Goal: Task Accomplishment & Management: Manage account settings

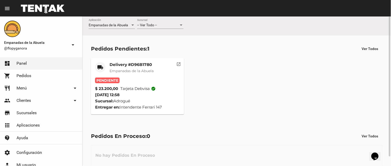
click at [175, 62] on button "open_in_new" at bounding box center [179, 63] width 10 height 10
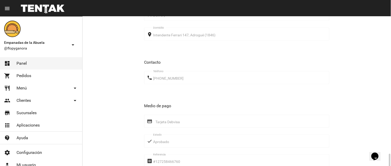
scroll to position [298, 0]
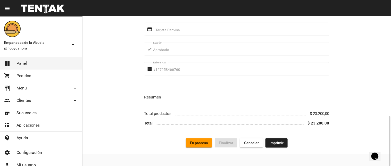
click at [275, 143] on span "Imprimir" at bounding box center [276, 143] width 14 height 4
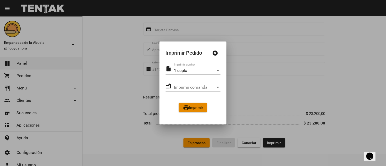
click at [191, 104] on button "print Imprimir" at bounding box center [193, 107] width 28 height 9
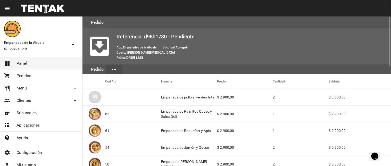
click at [134, 164] on mat-cell "50" at bounding box center [133, 164] width 56 height 16
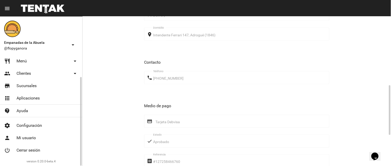
scroll to position [298, 0]
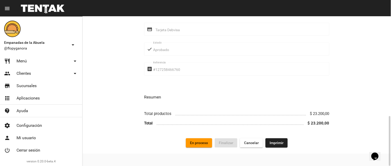
click at [195, 142] on span "En proceso" at bounding box center [199, 143] width 18 height 4
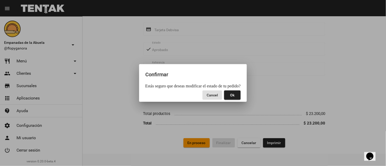
click at [237, 96] on button "Ok" at bounding box center [232, 94] width 16 height 9
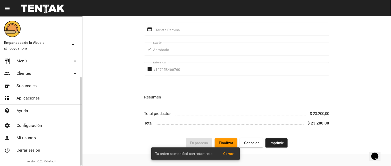
click at [22, 59] on span "Menú" at bounding box center [21, 60] width 10 height 5
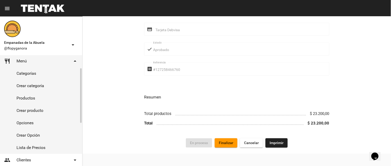
scroll to position [114, 0]
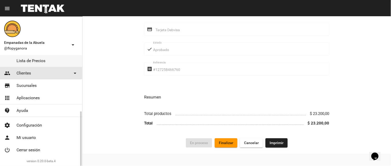
click at [24, 71] on span "Clientes" at bounding box center [23, 73] width 14 height 5
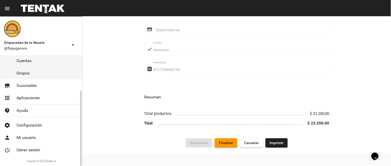
scroll to position [0, 0]
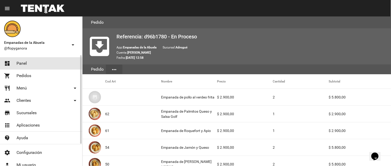
click at [44, 61] on link "dashboard Panel" at bounding box center [41, 63] width 82 height 12
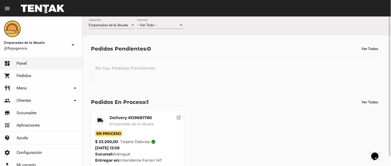
scroll to position [10, 0]
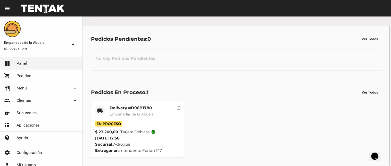
click at [0, 57] on link "dashboard Panel" at bounding box center [41, 63] width 82 height 12
click at [180, 106] on mat-icon "open_in_new" at bounding box center [178, 107] width 5 height 5
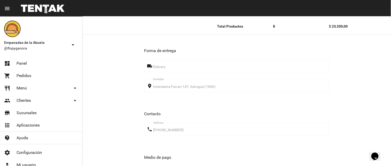
scroll to position [298, 0]
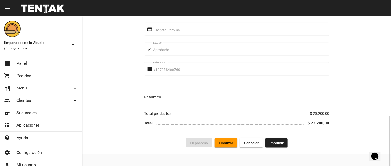
click at [230, 144] on span "Finalizar" at bounding box center [226, 143] width 14 height 4
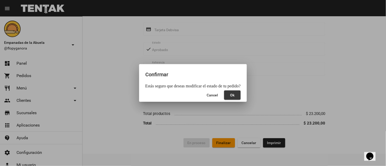
click at [229, 95] on button "Ok" at bounding box center [232, 94] width 16 height 9
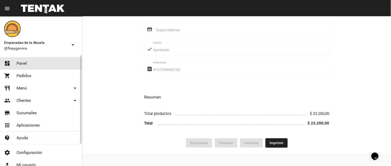
click at [11, 62] on link "dashboard Panel" at bounding box center [41, 63] width 82 height 12
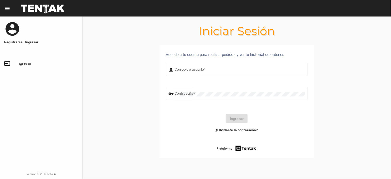
click at [91, 83] on section "Accede a tu cuenta para realizar pedidos y ver tu historial de ordenes person C…" at bounding box center [236, 107] width 308 height 125
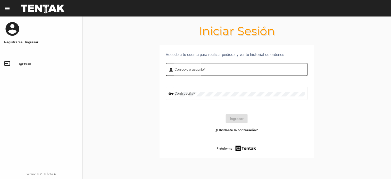
click at [201, 71] on input "Correo-e o usuario *" at bounding box center [240, 70] width 130 height 4
type input "flopyganora"
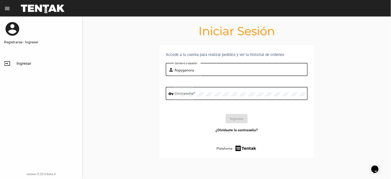
click at [203, 89] on div "Contraseña *" at bounding box center [240, 93] width 130 height 14
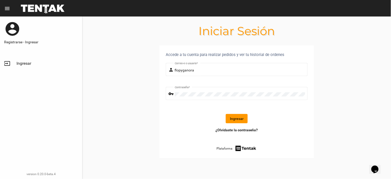
click at [228, 119] on button "Ingresar" at bounding box center [237, 118] width 22 height 9
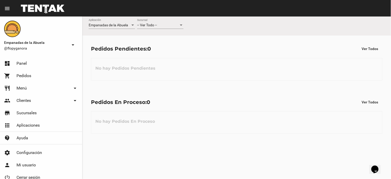
click at [169, 21] on div "-- Ver Todo -- Sucursal" at bounding box center [160, 24] width 46 height 10
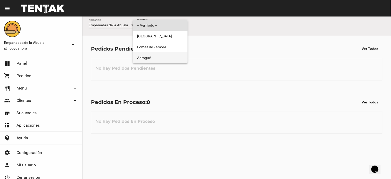
click at [155, 58] on span "Adrogué" at bounding box center [160, 57] width 46 height 11
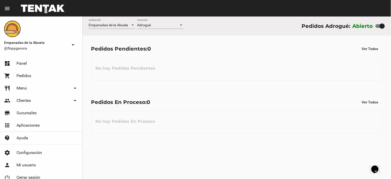
click at [150, 23] on div "Adrogué Sucursal" at bounding box center [160, 24] width 46 height 10
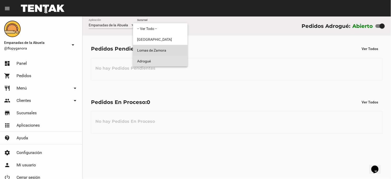
click at [157, 53] on span "Lomas de Zamora" at bounding box center [160, 50] width 46 height 11
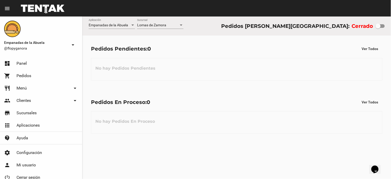
click at [153, 23] on div "Lomas de Zamora Sucursal" at bounding box center [160, 24] width 46 height 10
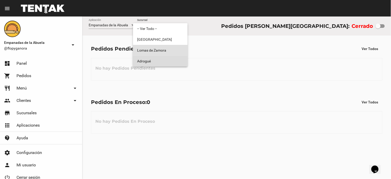
click at [162, 61] on span "Adrogué" at bounding box center [160, 61] width 46 height 11
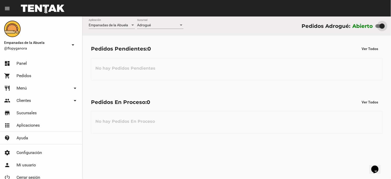
click at [379, 27] on div at bounding box center [379, 26] width 9 height 4
click at [378, 28] on input "checkbox" at bounding box center [378, 28] width 0 height 0
checkbox input "false"
click at [217, 101] on div "Pedidos En Proceso: 0 Ver Todos" at bounding box center [236, 101] width 291 height 9
